Goal: Task Accomplishment & Management: Complete application form

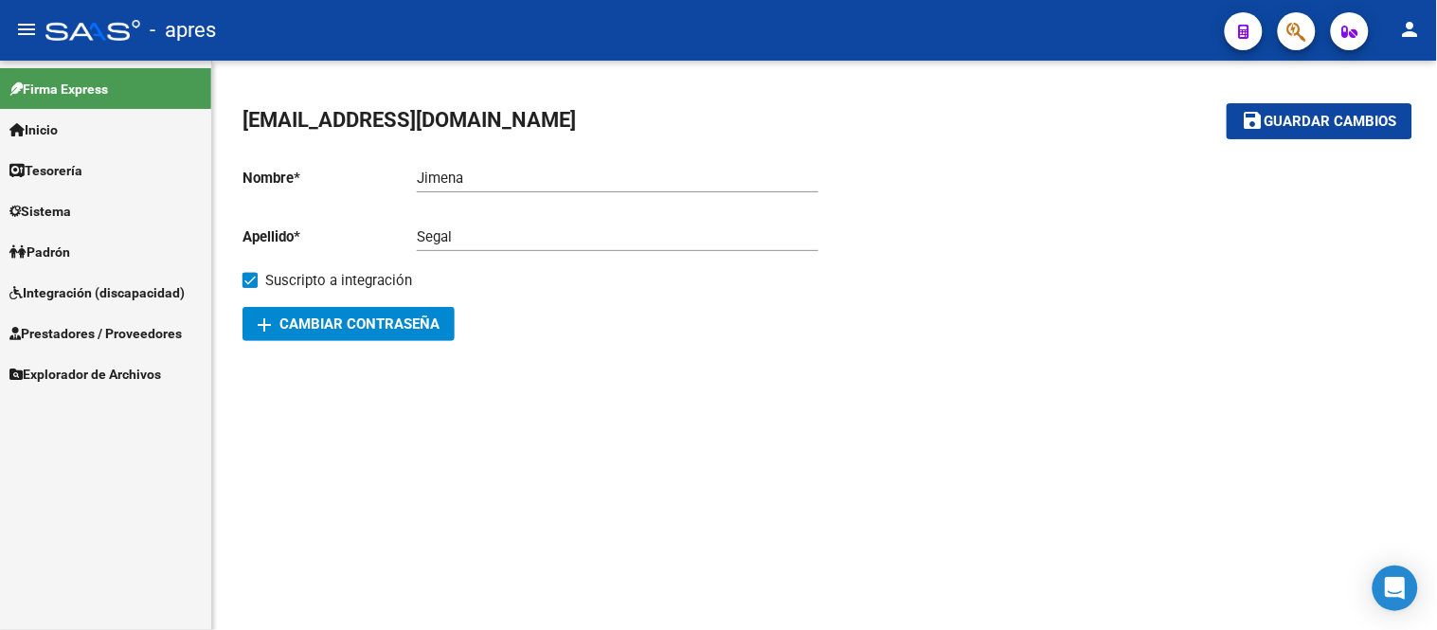
click at [116, 342] on span "Prestadores / Proveedores" at bounding box center [95, 333] width 172 height 21
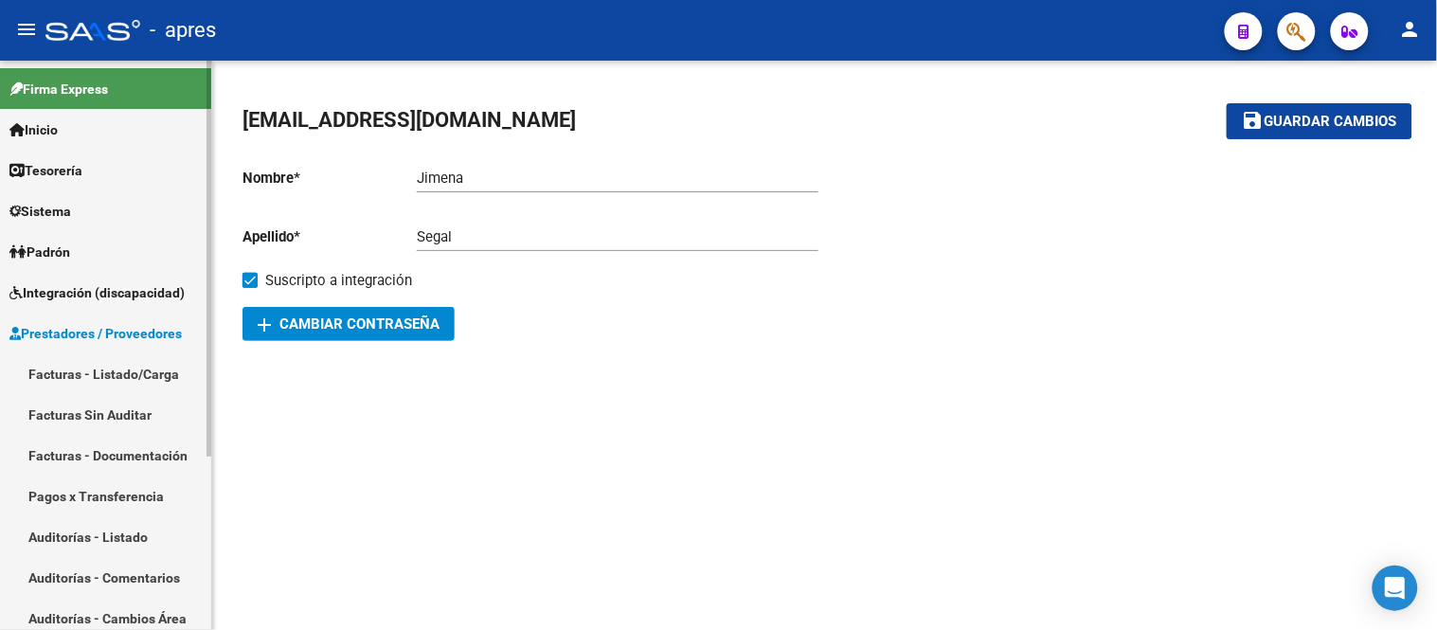
click at [119, 277] on link "Integración (discapacidad)" at bounding box center [105, 292] width 211 height 41
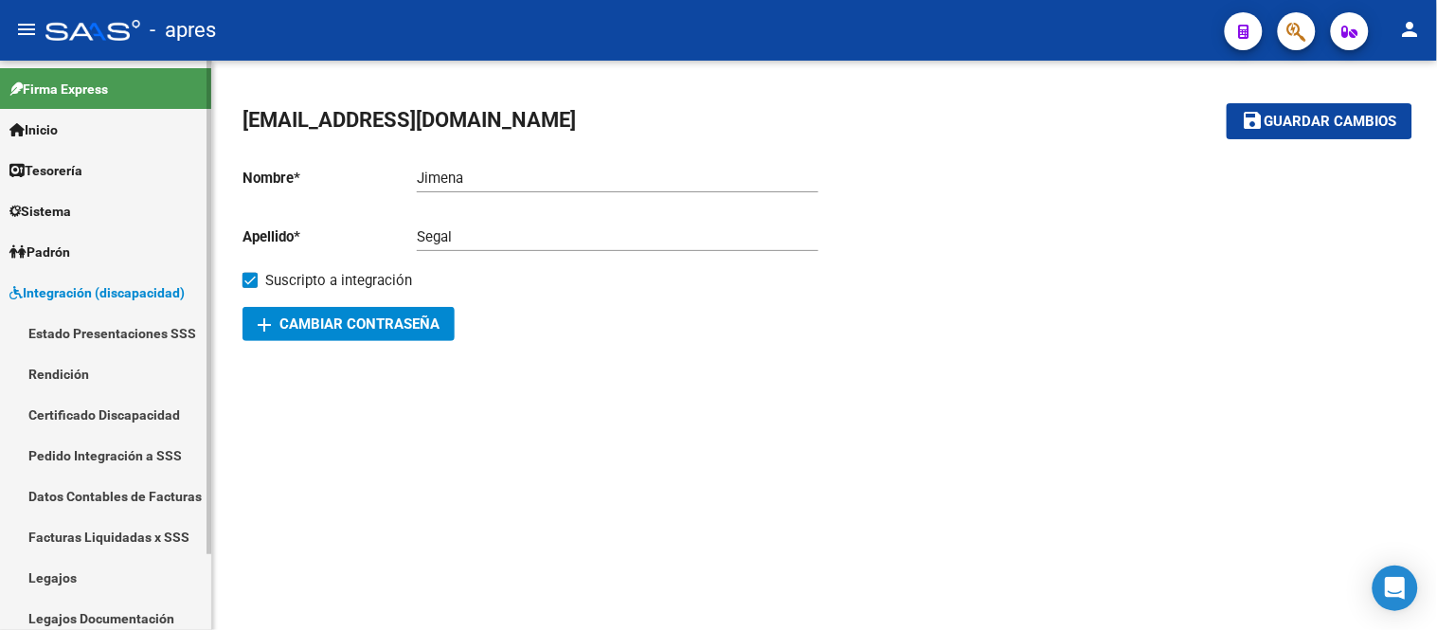
click at [99, 408] on link "Certificado Discapacidad" at bounding box center [105, 414] width 211 height 41
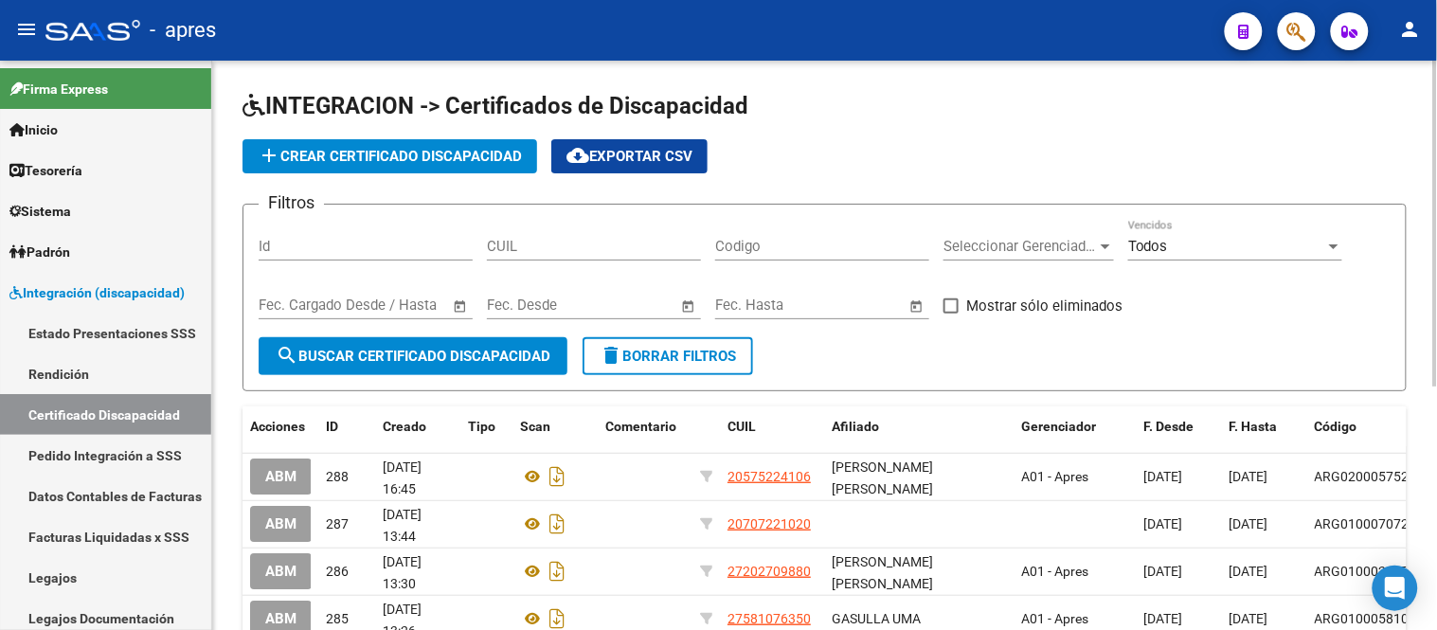
click at [647, 237] on div "CUIL" at bounding box center [594, 240] width 214 height 41
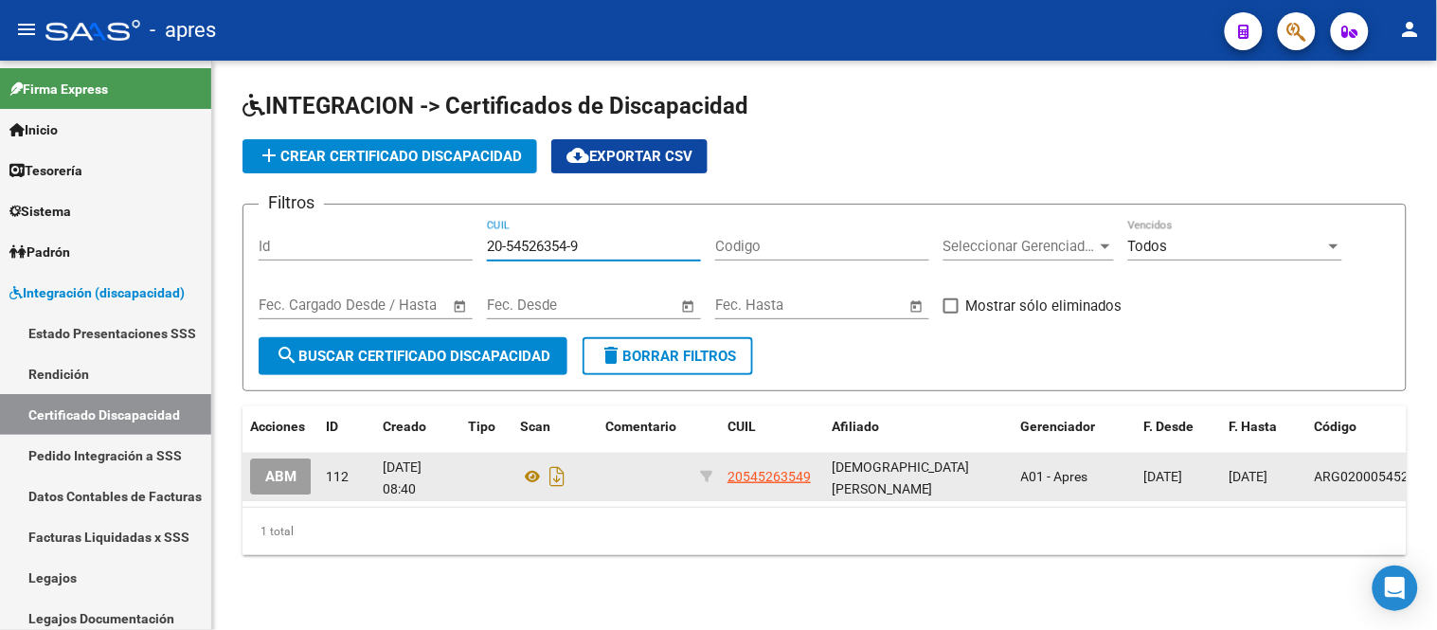
type input "20-54526354-9"
click at [276, 486] on button "ABM" at bounding box center [281, 475] width 62 height 35
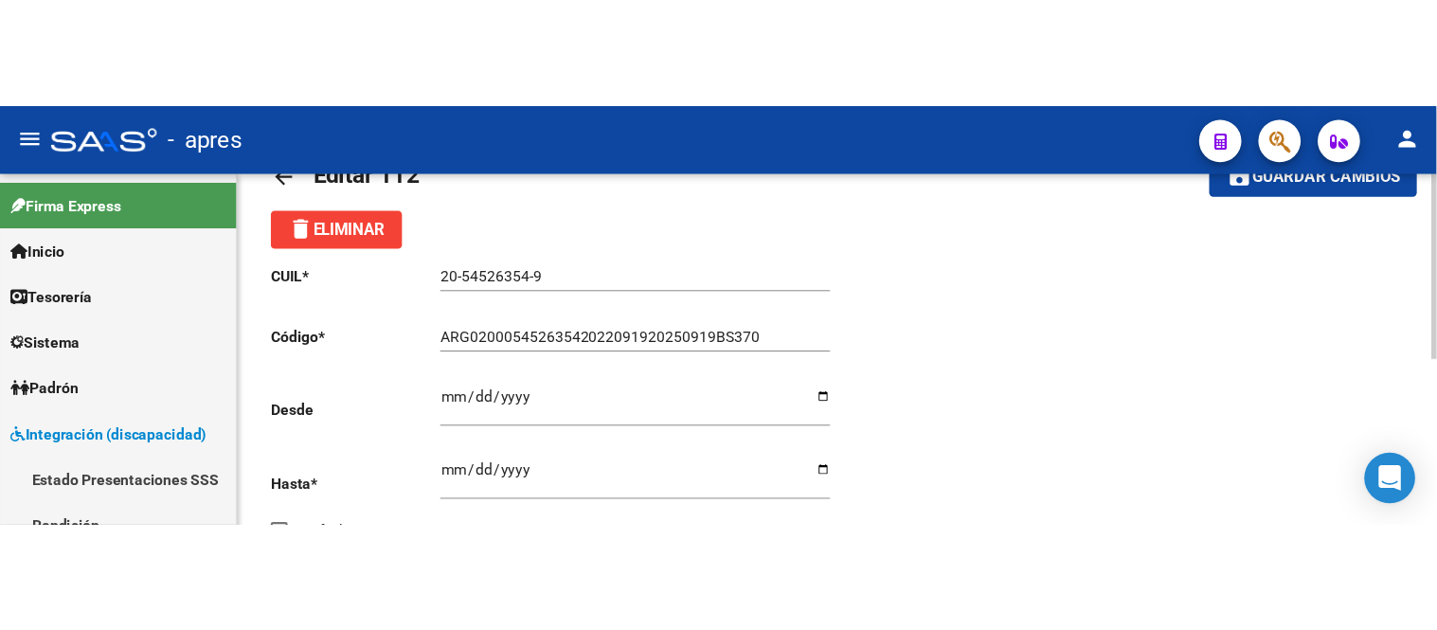
scroll to position [105, 0]
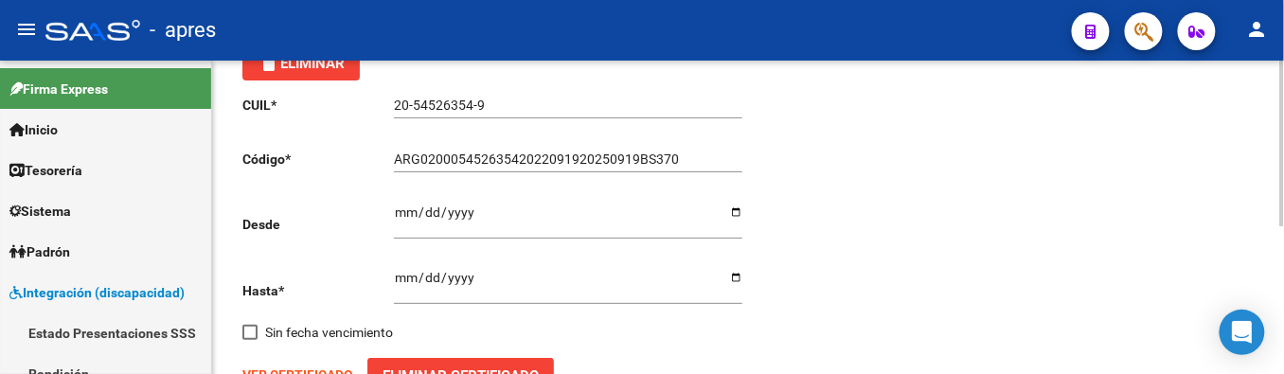
click at [679, 125] on div "20-54526354-9 Ingresar el CUIL" at bounding box center [568, 107] width 348 height 54
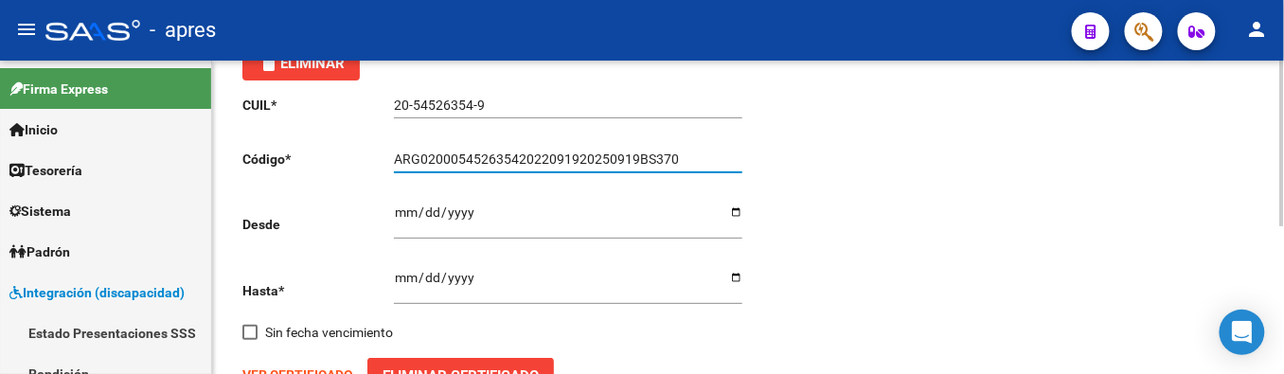
click at [599, 155] on input "ARG02000545263542022091920250919BS370" at bounding box center [568, 160] width 348 height 16
click at [602, 155] on input "ARG02000545263542022091920250919BS370" at bounding box center [568, 160] width 348 height 16
click at [608, 158] on input "ARG02000545263542022091920250919BS370" at bounding box center [568, 160] width 348 height 16
click at [647, 161] on input "ARG0200054526354202209192020919BS370" at bounding box center [568, 160] width 348 height 16
type input "ARG0200054526354202209192020919BSAS370"
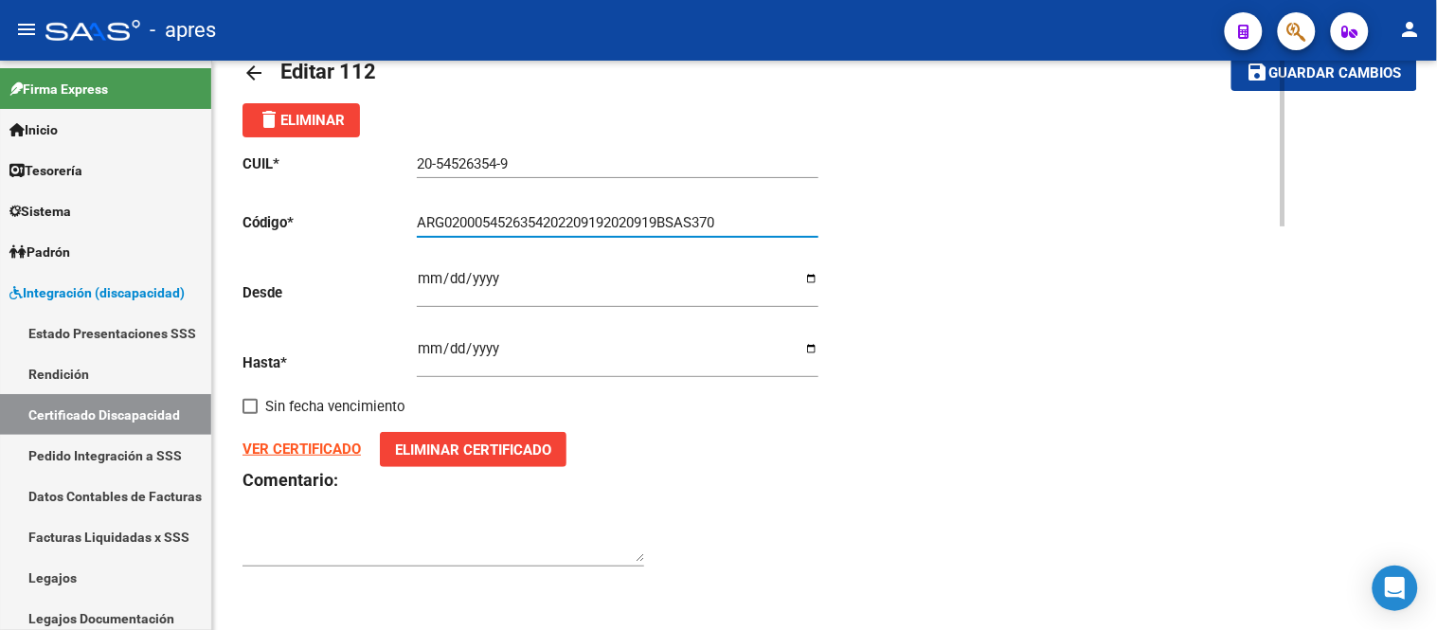
scroll to position [49, 0]
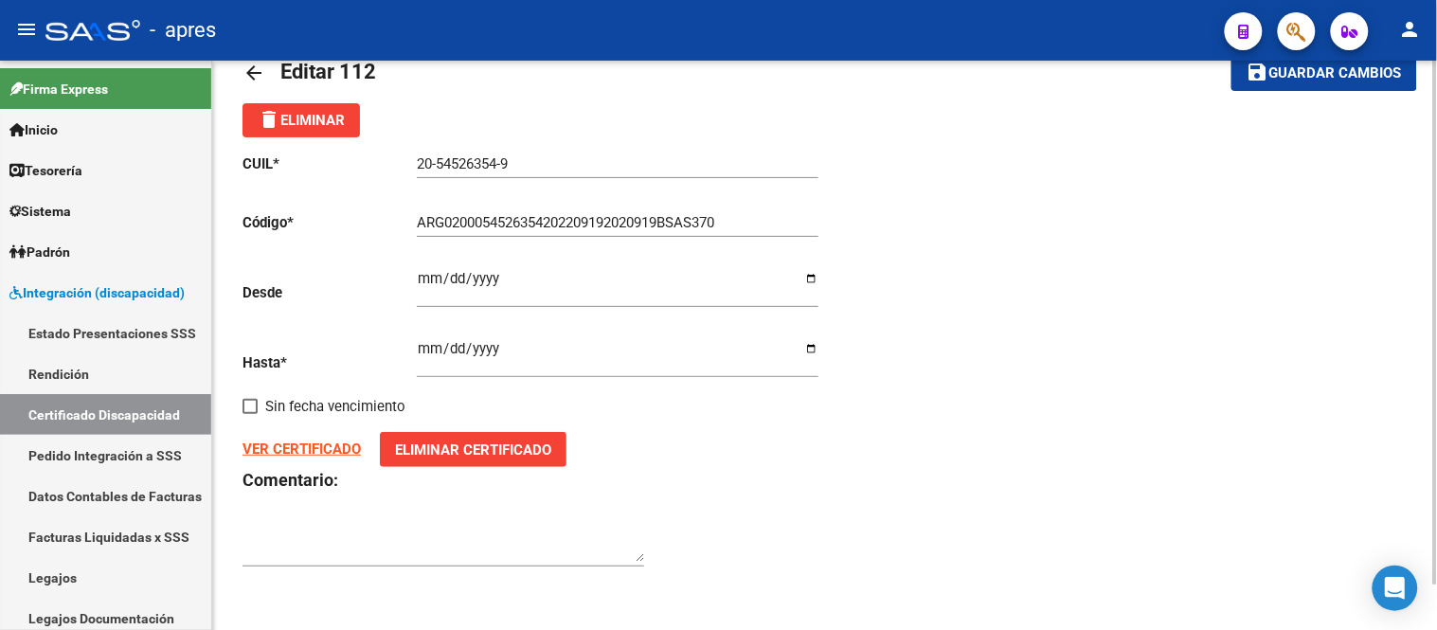
drag, startPoint x: 758, startPoint y: 211, endPoint x: 524, endPoint y: 208, distance: 233.9
click at [478, 205] on div "ARG0200054526354202209192020919BSAS370 Ingresar el Codigo" at bounding box center [618, 216] width 402 height 41
drag, startPoint x: 743, startPoint y: 221, endPoint x: 429, endPoint y: 258, distance: 316.6
click at [411, 241] on div "CUIL * 20-54526354-9 Ingresar el CUIL Código * ARG0200054526354202209192020919B…" at bounding box center [533, 360] width 582 height 447
paste input "ARG-02-00054526354-20220919-20260919-BS AS-370"
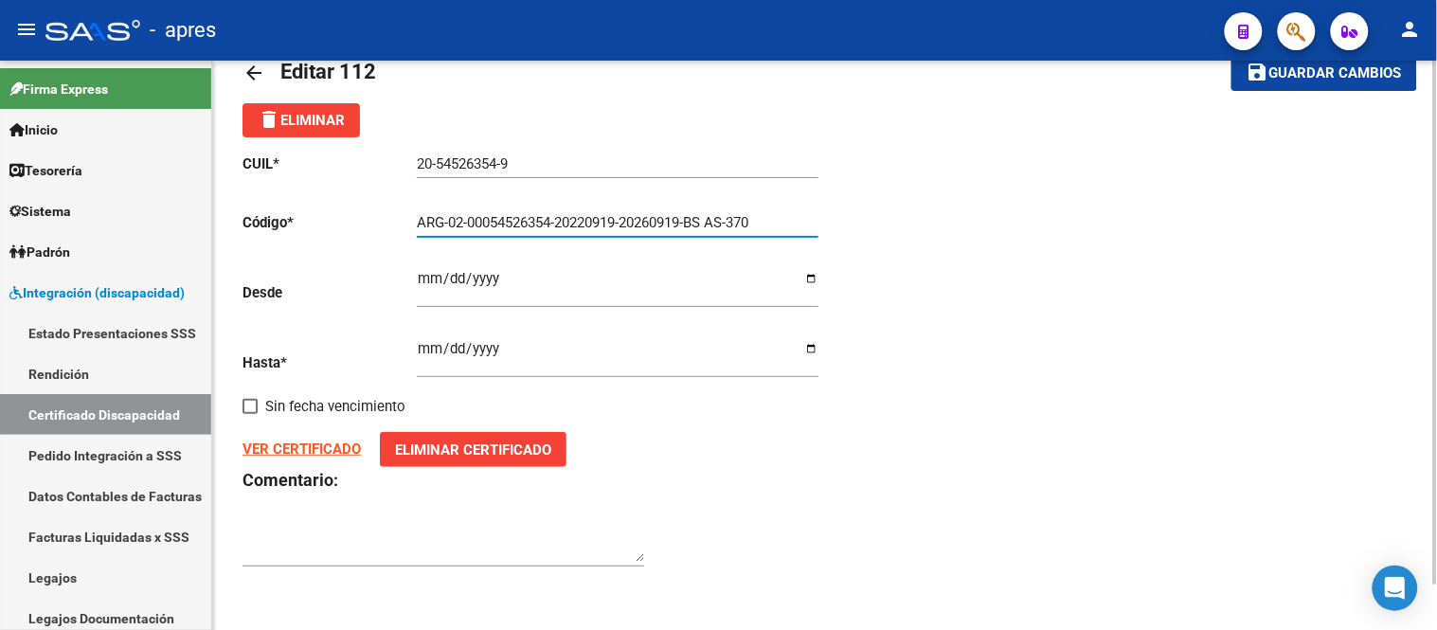
click at [735, 220] on input "ARG-02-00054526354-20220919-20260919-BS AS-370" at bounding box center [618, 222] width 402 height 17
click at [451, 222] on input "ARG-02000545263542022091920260919BSAS370" at bounding box center [618, 222] width 402 height 17
type input "ARG02000545263542022091920260919BSAS370"
click at [421, 276] on input "[DATE]" at bounding box center [618, 286] width 402 height 30
click at [422, 278] on input "[DATE]" at bounding box center [618, 286] width 402 height 30
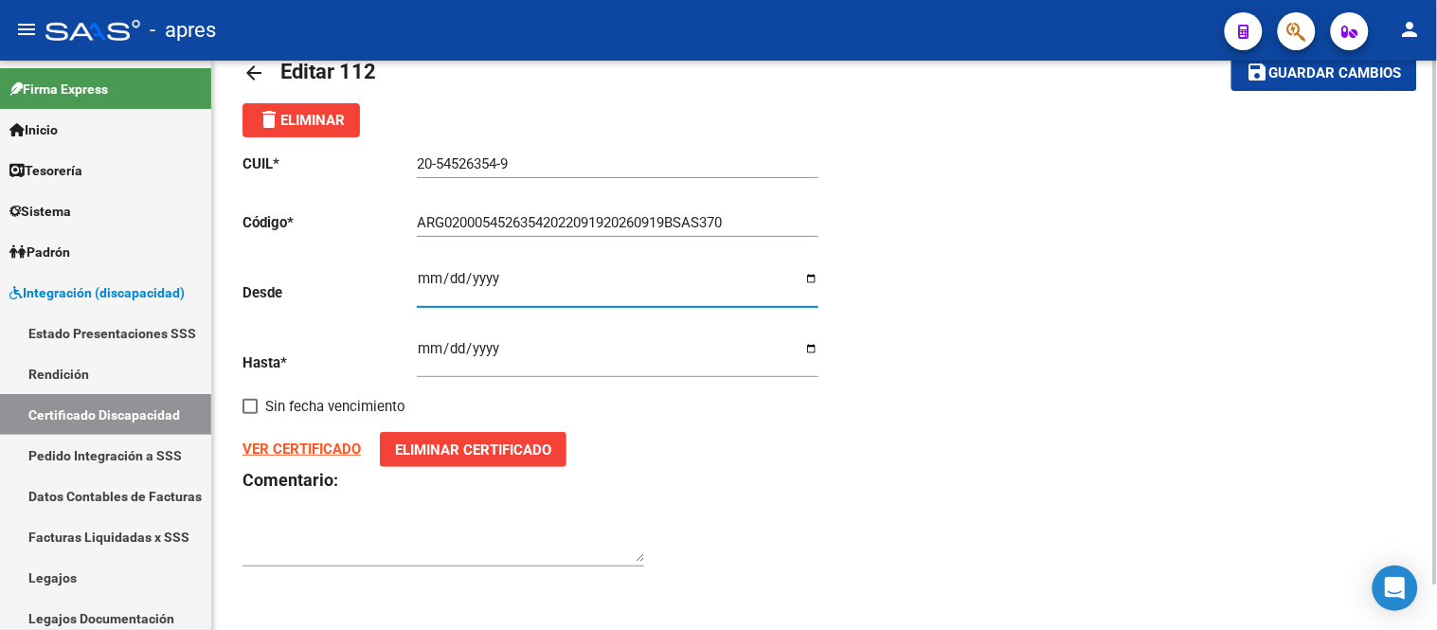
click at [422, 278] on input "[DATE]" at bounding box center [618, 286] width 402 height 30
click at [424, 281] on input "[DATE]" at bounding box center [618, 286] width 402 height 30
click at [424, 276] on input "[DATE]" at bounding box center [618, 286] width 402 height 30
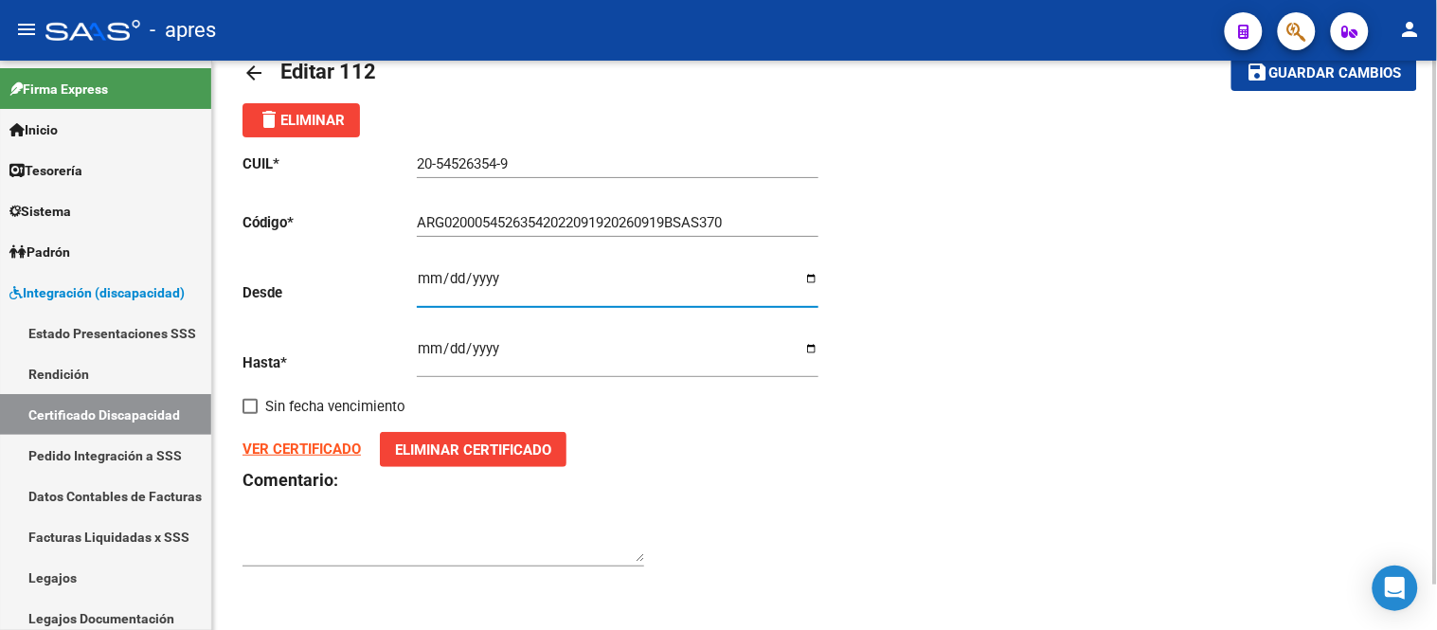
click at [424, 276] on input "[DATE]" at bounding box center [618, 286] width 402 height 30
type input "[DATE]"
click at [473, 295] on input "[DATE]" at bounding box center [618, 286] width 402 height 30
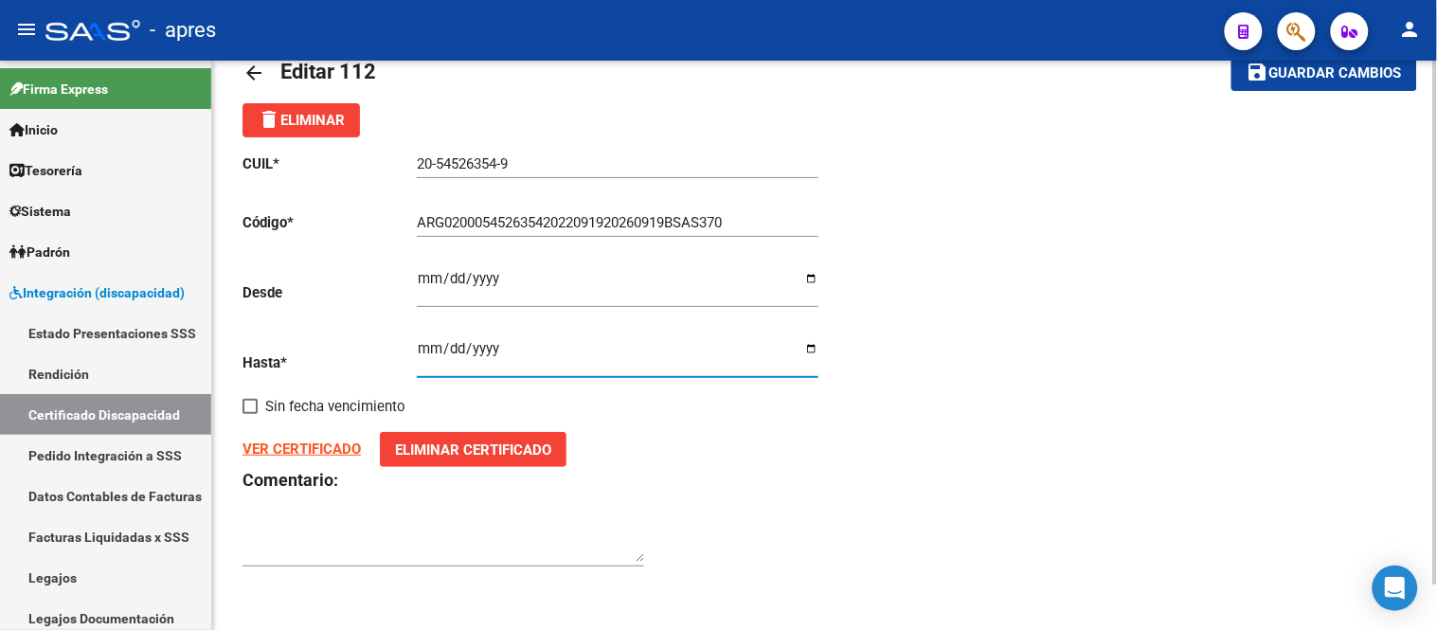
click at [502, 347] on input "[DATE]" at bounding box center [618, 356] width 402 height 30
click at [494, 352] on input "[DATE]" at bounding box center [618, 356] width 402 height 30
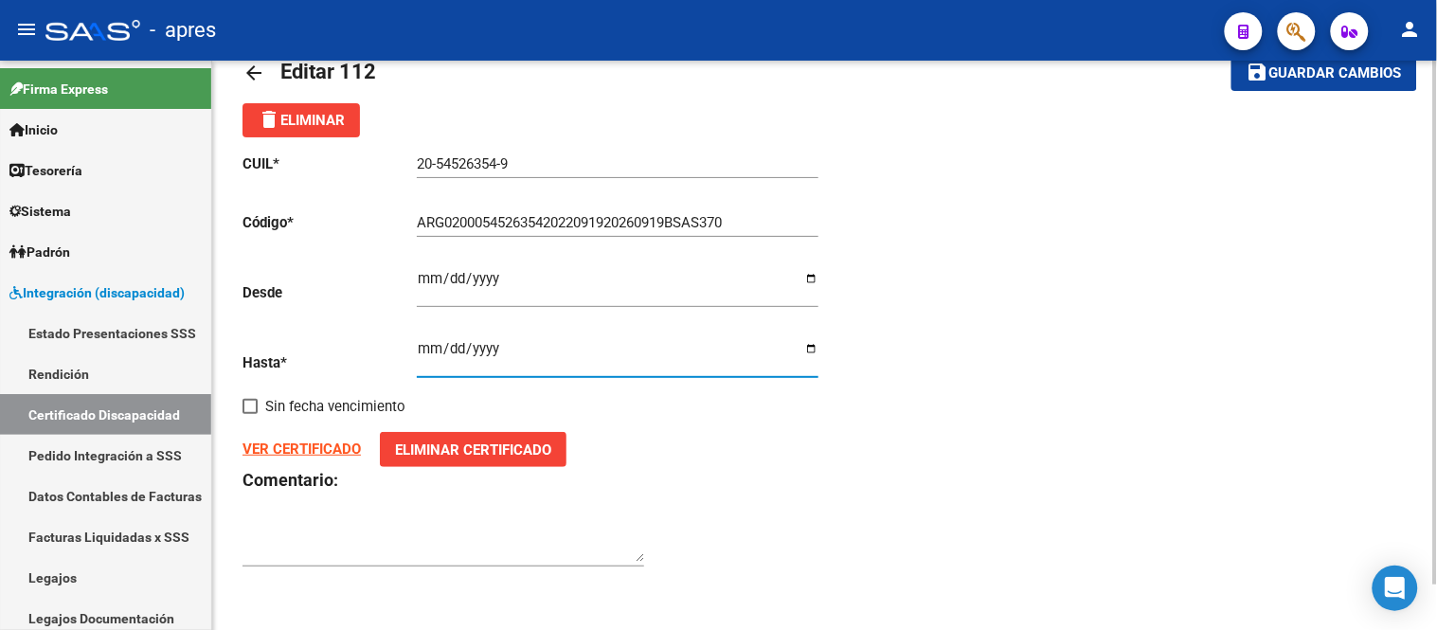
click at [496, 354] on input "[DATE]" at bounding box center [618, 356] width 402 height 30
click at [489, 350] on input "[DATE]" at bounding box center [618, 356] width 402 height 30
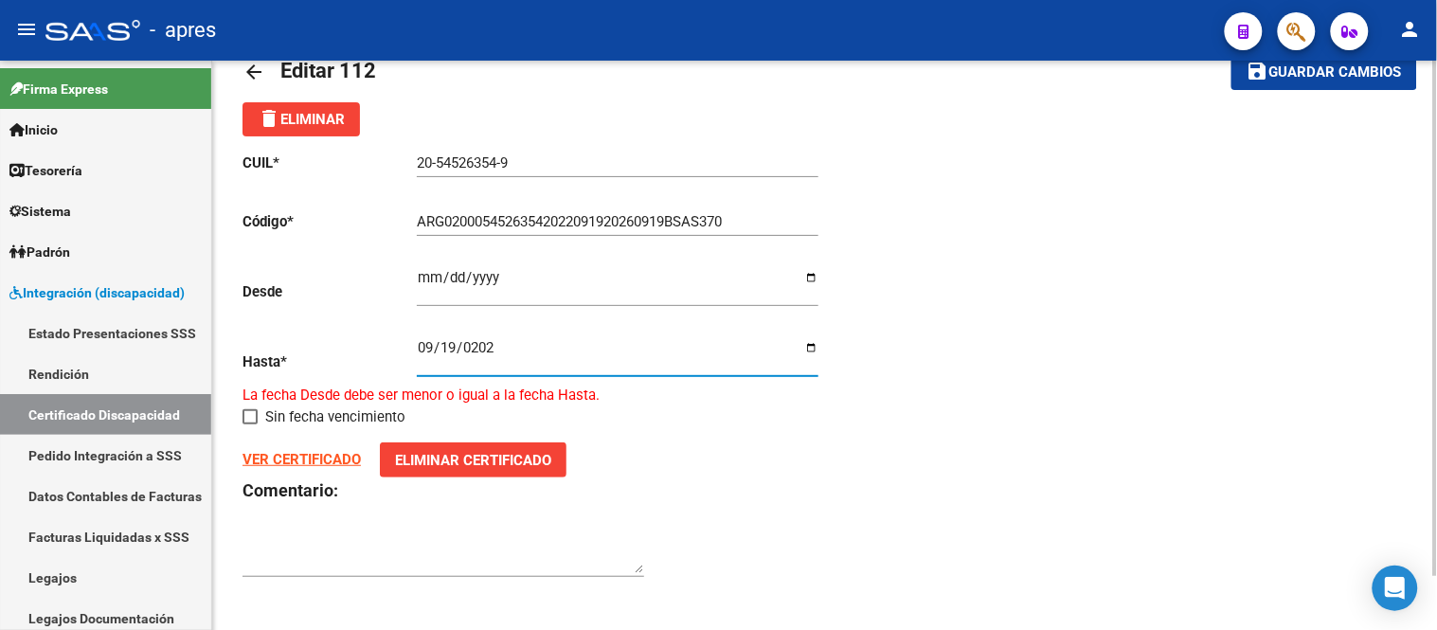
type input "[DATE]"
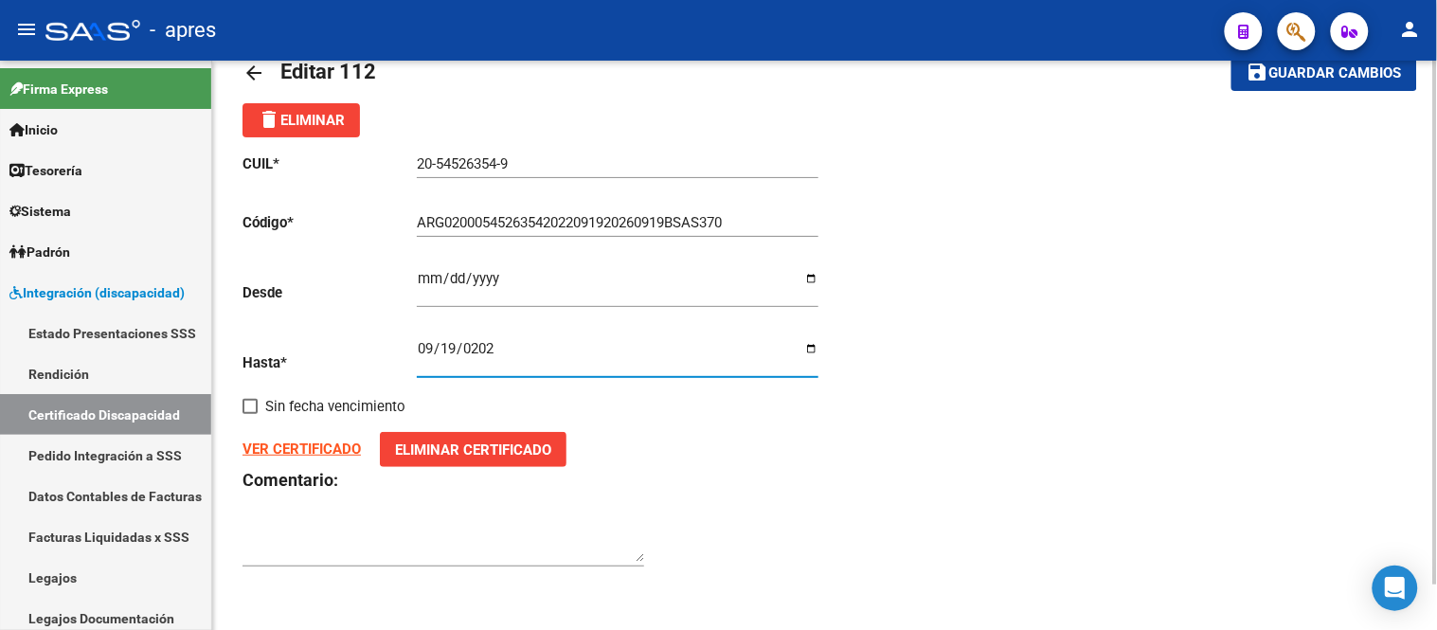
click at [429, 456] on span "Eliminar Certificado" at bounding box center [473, 449] width 156 height 17
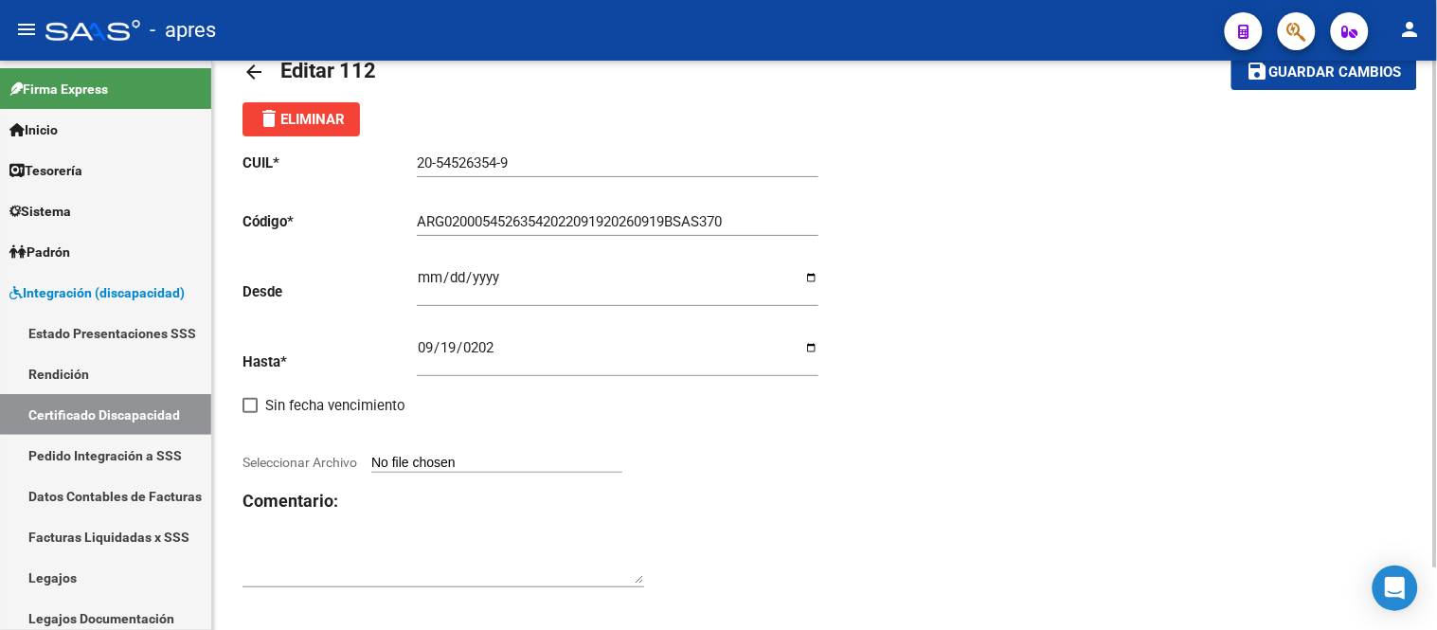
click at [452, 456] on input "Seleccionar Archivo" at bounding box center [496, 464] width 251 height 18
type input "C:\fakepath\[PERSON_NAME] Prorroga.pdf"
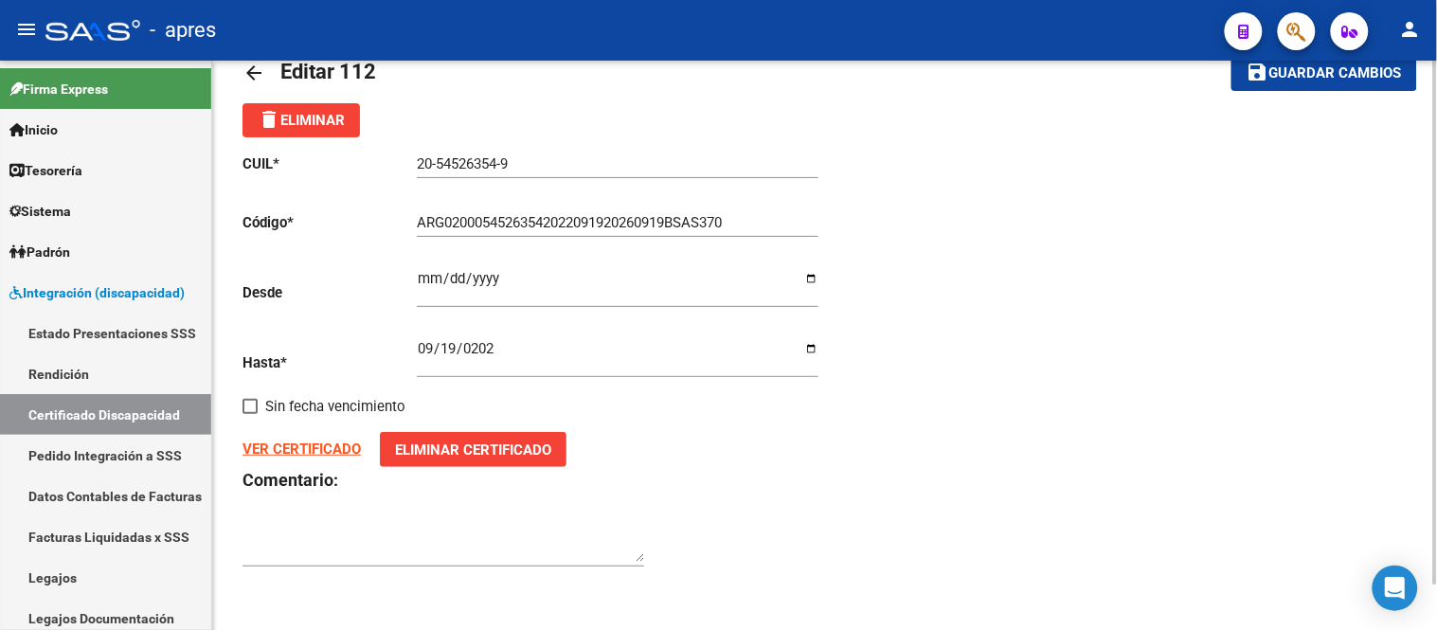
click at [308, 453] on strong "VER CERTIFICADO" at bounding box center [301, 448] width 118 height 17
click at [1298, 79] on span "Guardar cambios" at bounding box center [1335, 73] width 133 height 17
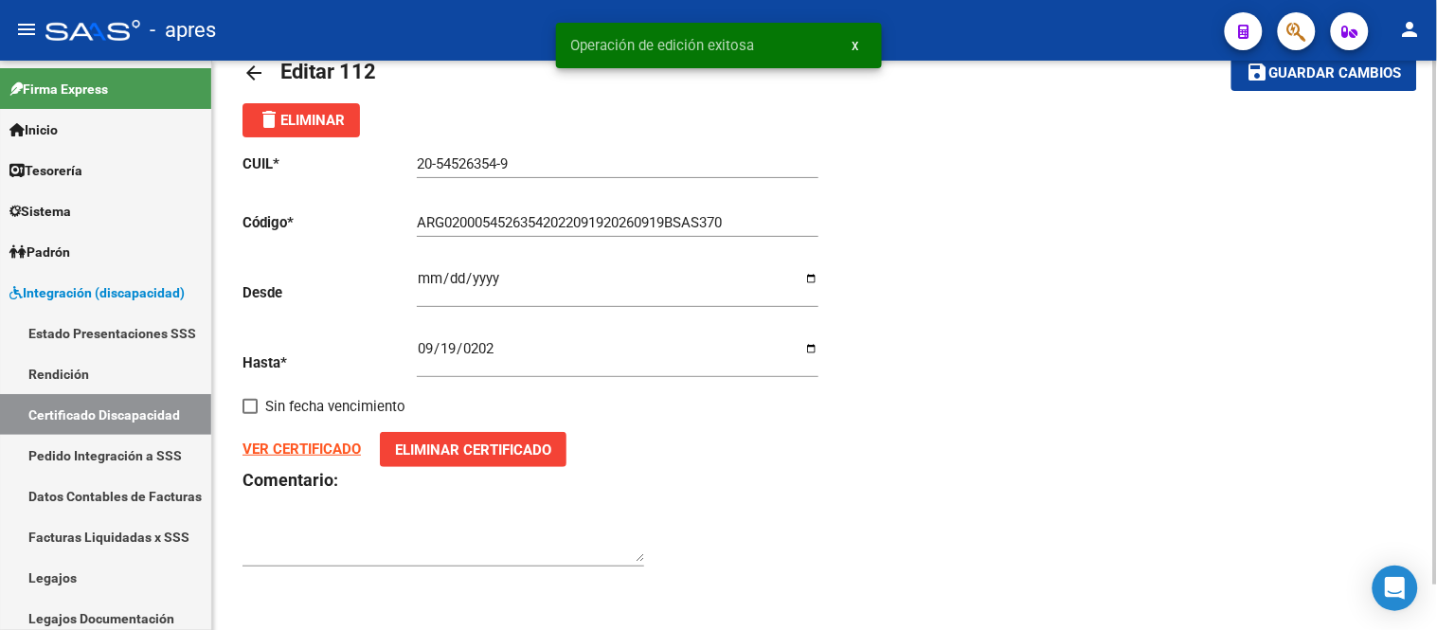
click at [247, 72] on mat-icon "arrow_back" at bounding box center [253, 73] width 23 height 23
